Goal: Communication & Community: Connect with others

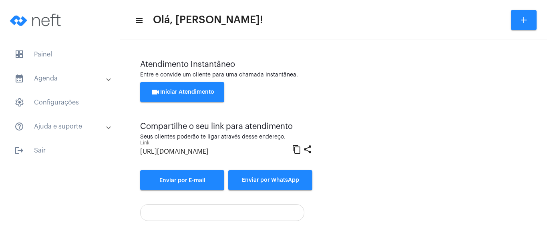
scroll to position [56, 0]
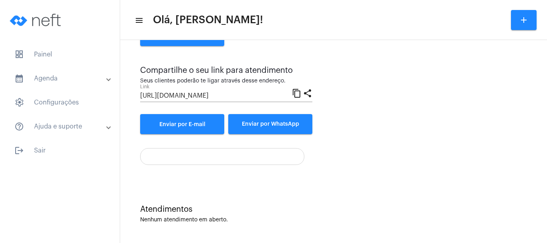
click at [451, 130] on div "Atendimento Instantâneo Entre e convide um cliente para uma chamada instantânea…" at bounding box center [333, 69] width 387 height 130
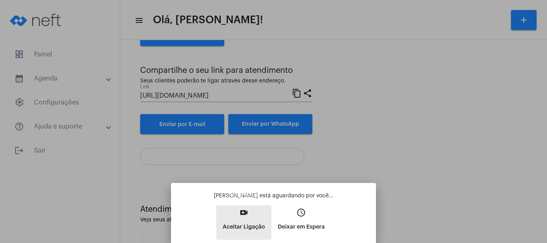
click at [241, 213] on mat-icon "video_call" at bounding box center [244, 213] width 10 height 10
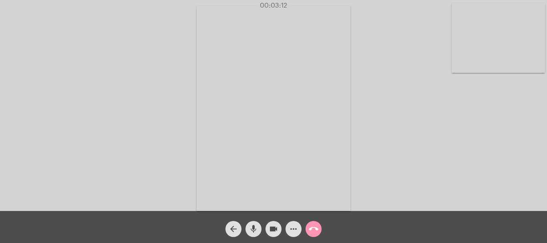
click at [241, 213] on div "arrow_back mic videocam more_horiz call_end" at bounding box center [273, 227] width 547 height 32
click at [233, 225] on mat-icon "arrow_back" at bounding box center [234, 229] width 10 height 10
